Goal: Navigation & Orientation: Find specific page/section

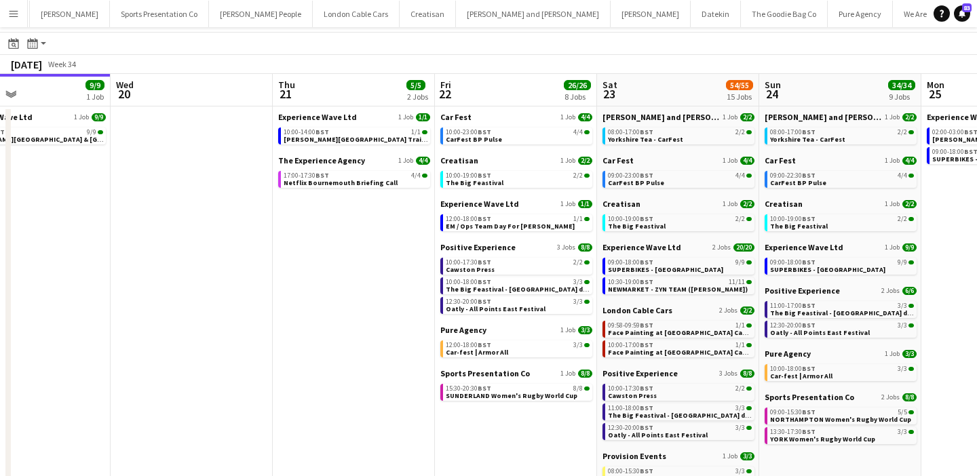
scroll to position [33, 0]
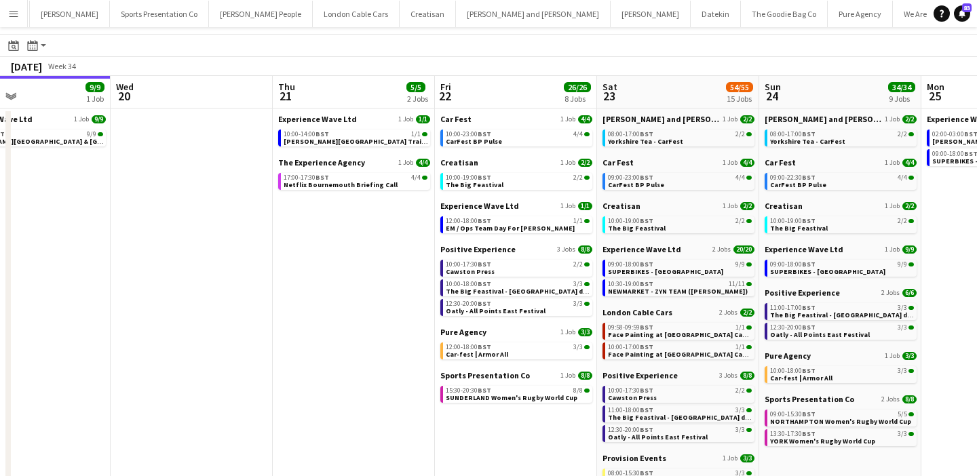
click at [372, 226] on app-date-cell "Experience Wave Ltd 1 Job 1/1 10:00-14:00 BST 1/1 Cadwell Park Training The Exp…" at bounding box center [354, 378] width 162 height 538
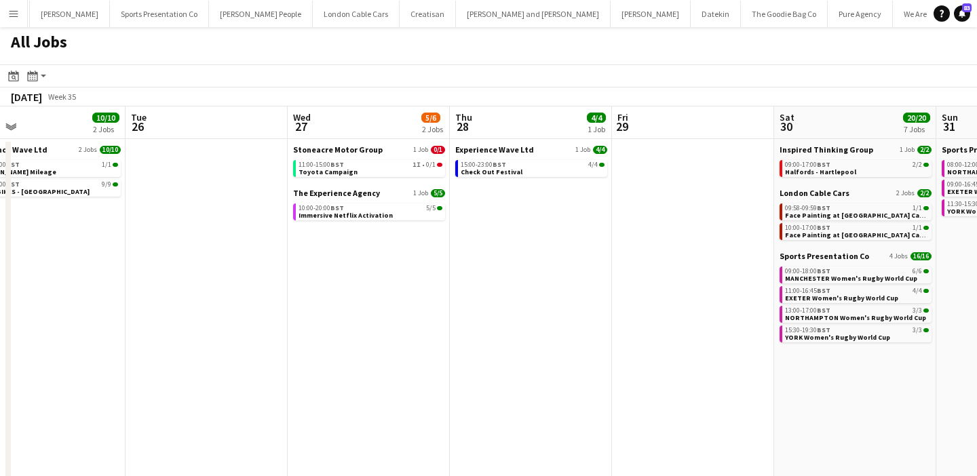
scroll to position [0, 550]
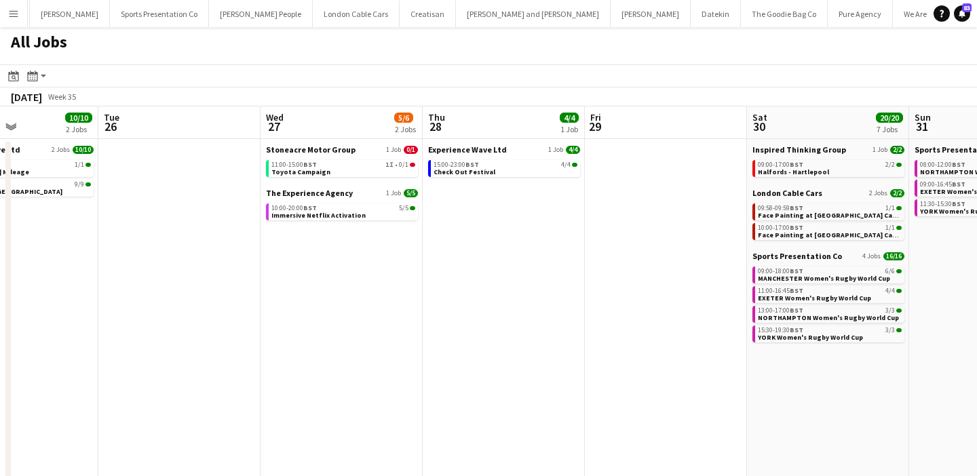
click at [14, 22] on button "Menu" at bounding box center [13, 13] width 27 height 27
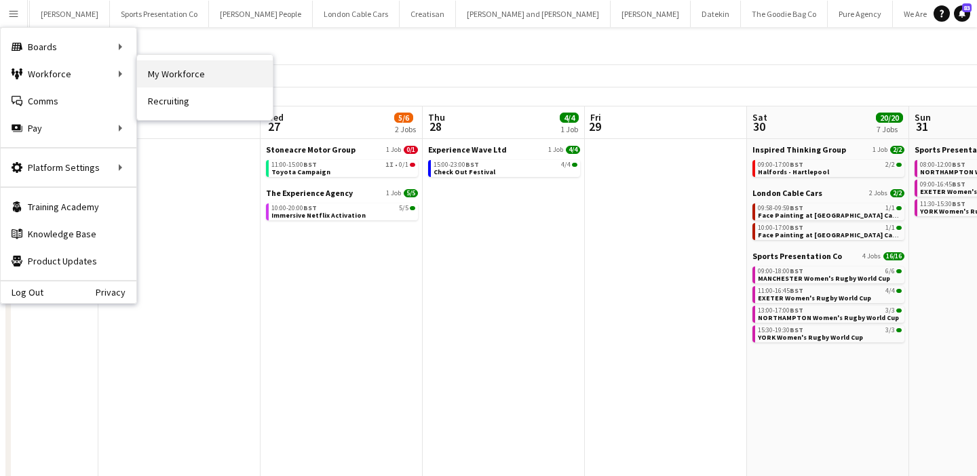
click at [191, 69] on link "My Workforce" at bounding box center [205, 73] width 136 height 27
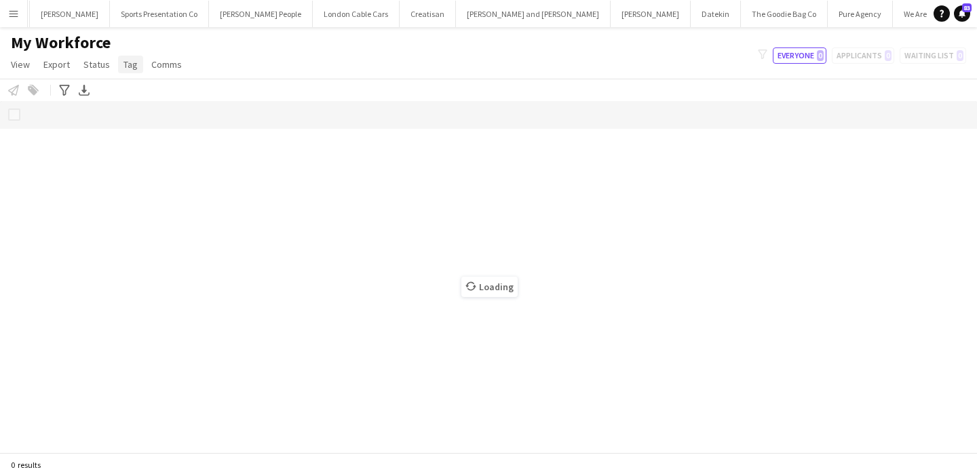
click at [123, 67] on span "Tag" at bounding box center [130, 64] width 14 height 12
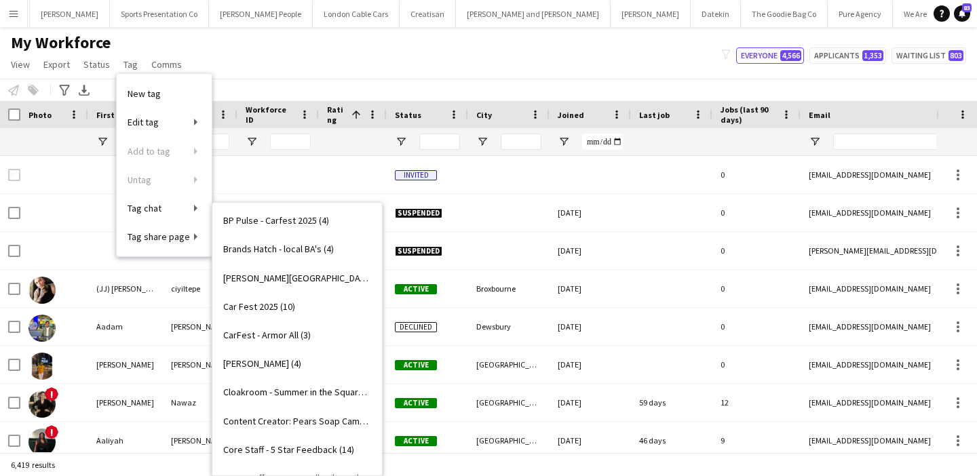
scroll to position [312, 0]
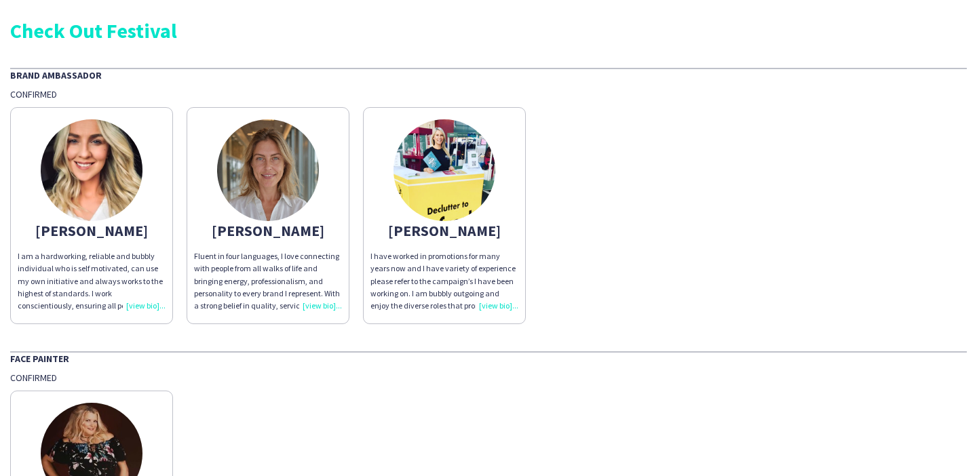
click at [603, 265] on div "[PERSON_NAME] I am a hardworking, reliable and bubbly individual who is self mo…" at bounding box center [488, 212] width 956 height 224
